Goal: Leave review/rating: Share an evaluation or opinion about a product, service, or content

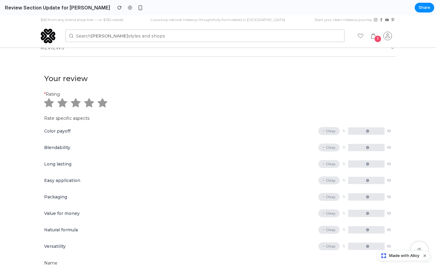
scroll to position [328, 0]
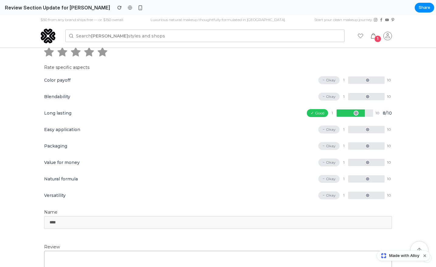
drag, startPoint x: 365, startPoint y: 112, endPoint x: 359, endPoint y: 112, distance: 5.5
type input "*"
click at [359, 112] on input "range" at bounding box center [355, 112] width 37 height 7
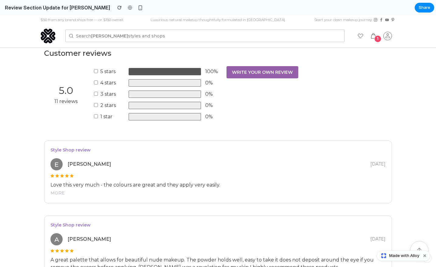
scroll to position [730, 0]
